Goal: Information Seeking & Learning: Learn about a topic

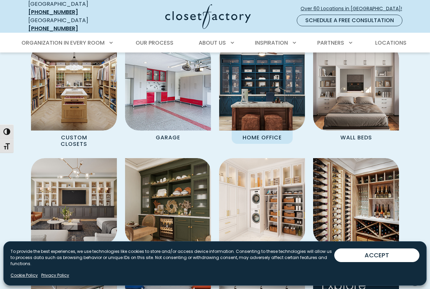
scroll to position [548, 0]
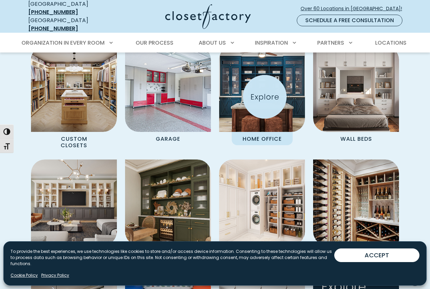
click at [265, 97] on img "Spaces Grid" at bounding box center [262, 89] width 94 height 94
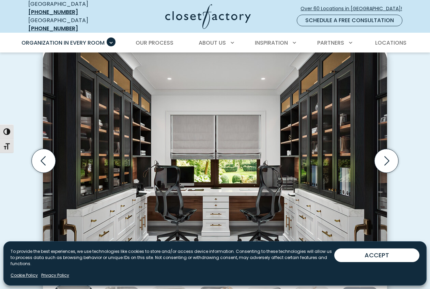
scroll to position [201, 0]
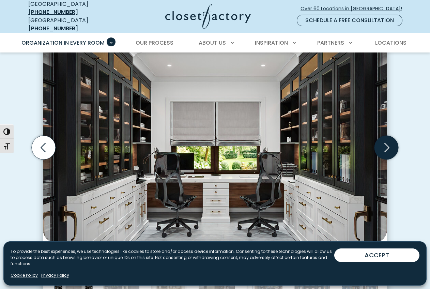
click at [386, 144] on icon "Next slide" at bounding box center [387, 148] width 24 height 24
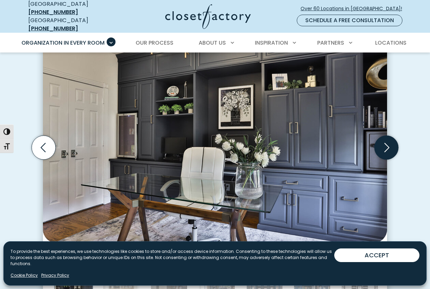
click at [386, 143] on icon "Next slide" at bounding box center [387, 148] width 24 height 24
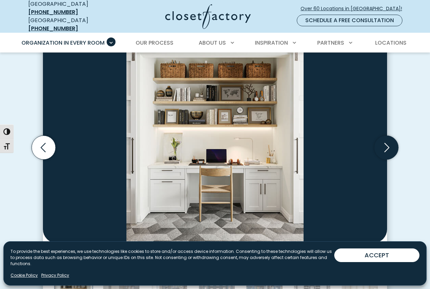
click at [387, 145] on icon "Next slide" at bounding box center [387, 148] width 24 height 24
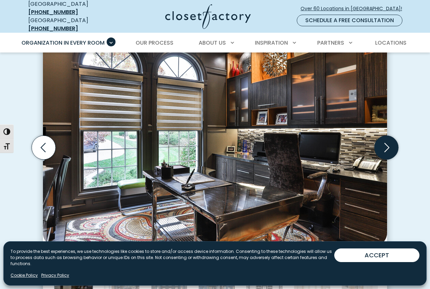
click at [387, 144] on icon "Next slide" at bounding box center [387, 148] width 24 height 24
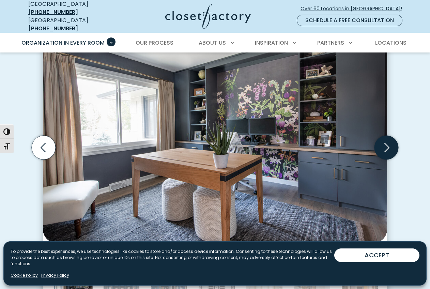
click at [387, 144] on icon "Next slide" at bounding box center [387, 148] width 24 height 24
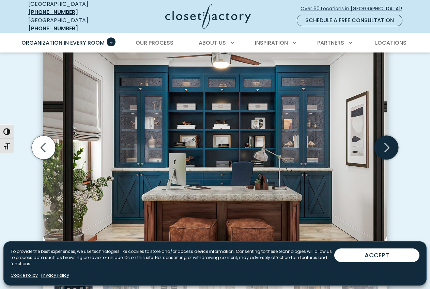
click at [387, 144] on icon "Next slide" at bounding box center [387, 148] width 24 height 24
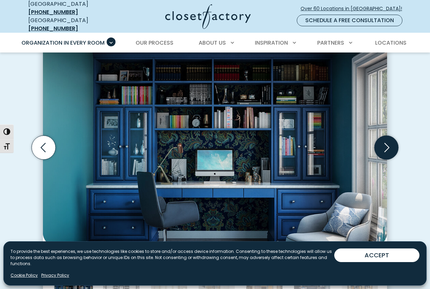
click at [387, 144] on icon "Next slide" at bounding box center [387, 148] width 24 height 24
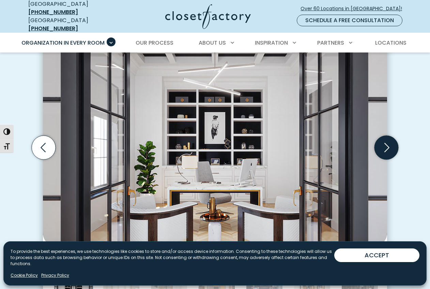
click at [387, 144] on icon "Next slide" at bounding box center [387, 148] width 24 height 24
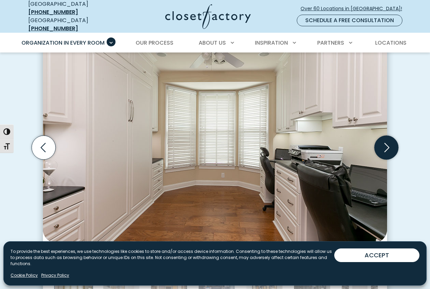
click at [387, 144] on icon "Next slide" at bounding box center [387, 148] width 24 height 24
